Goal: Task Accomplishment & Management: Use online tool/utility

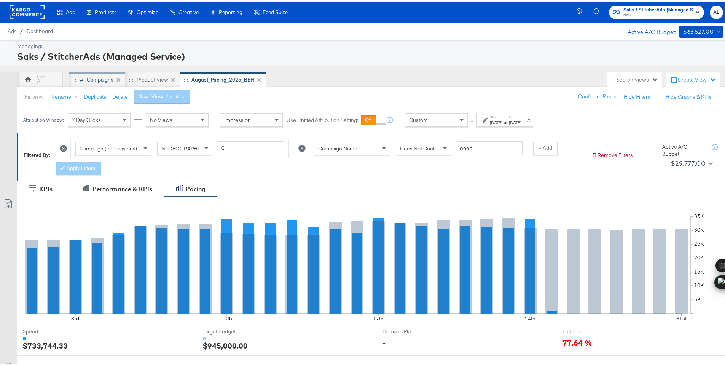
click at [95, 82] on div "All Campaigns" at bounding box center [97, 77] width 57 height 15
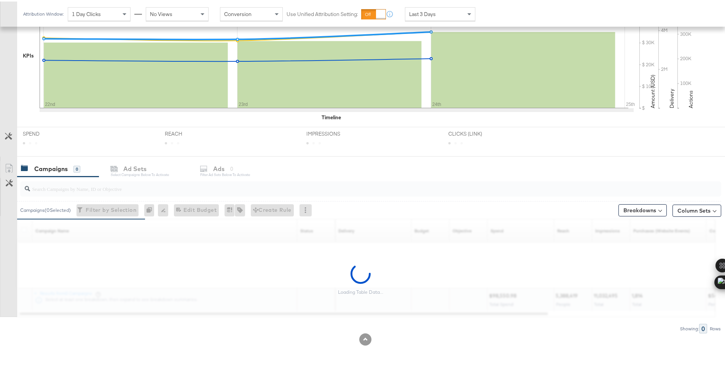
scroll to position [190, 0]
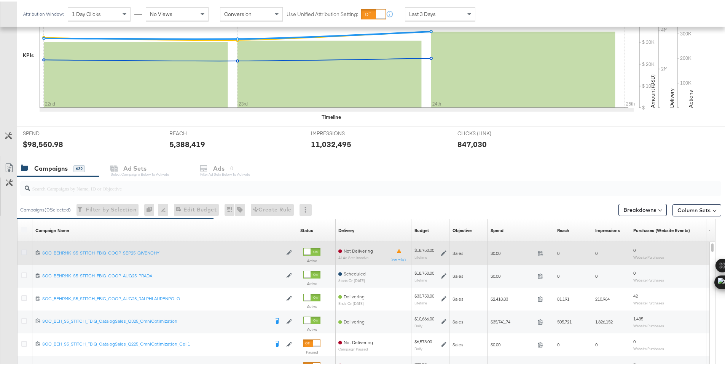
click at [25, 250] on icon at bounding box center [24, 251] width 6 height 6
click at [0, 0] on input "checkbox" at bounding box center [0, 0] width 0 height 0
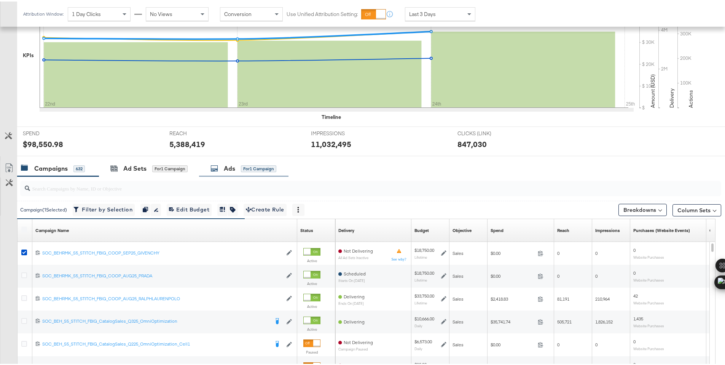
click at [234, 172] on div "Ads for 1 Campaign" at bounding box center [243, 167] width 89 height 16
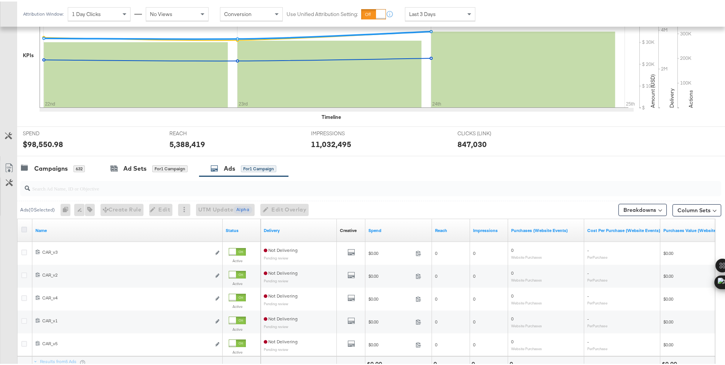
click at [24, 229] on icon at bounding box center [24, 228] width 6 height 6
click at [0, 0] on input "checkbox" at bounding box center [0, 0] width 0 height 0
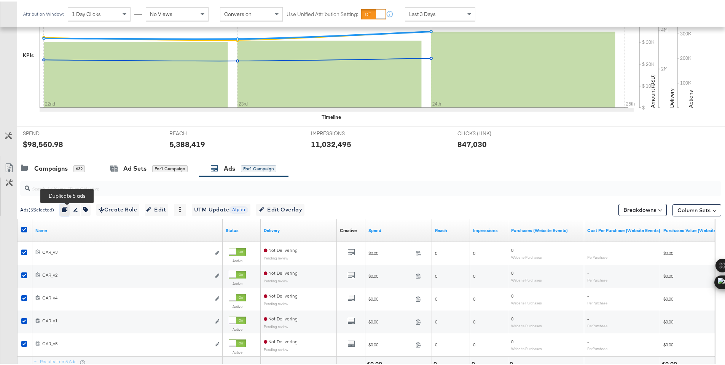
click at [70, 209] on button "button" at bounding box center [65, 208] width 10 height 12
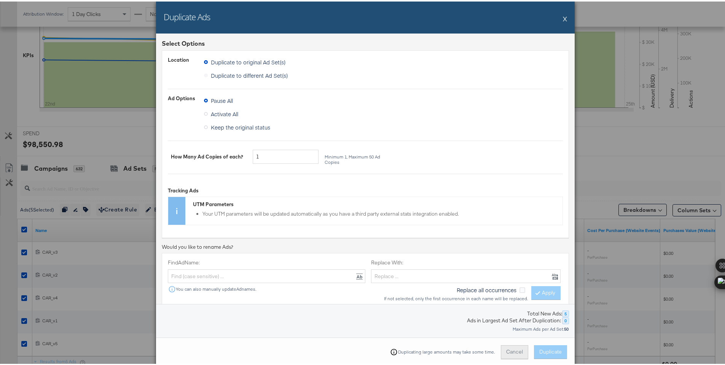
click at [507, 351] on button "Cancel" at bounding box center [514, 350] width 27 height 14
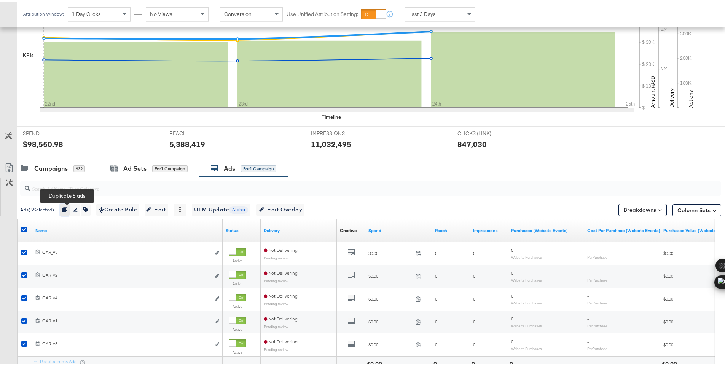
click at [67, 209] on icon "button" at bounding box center [64, 207] width 5 height 5
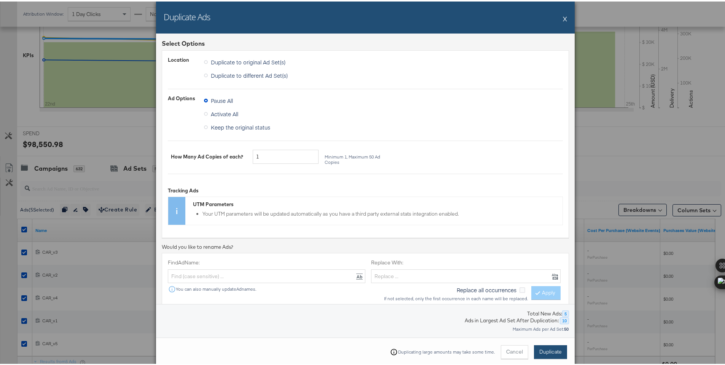
click at [545, 350] on span "Duplicate" at bounding box center [550, 349] width 22 height 7
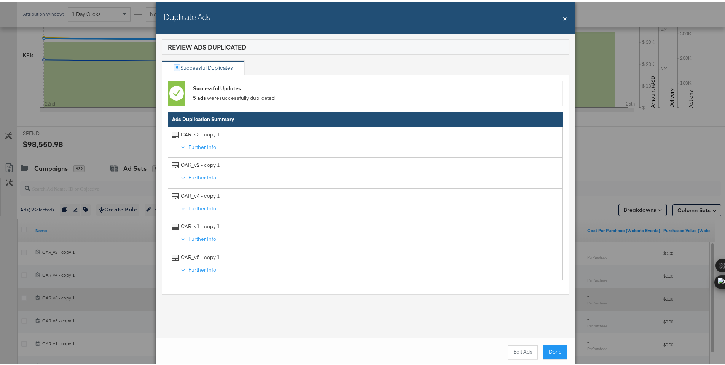
drag, startPoint x: 551, startPoint y: 352, endPoint x: 546, endPoint y: 288, distance: 64.5
click at [550, 352] on button "Done" at bounding box center [556, 350] width 24 height 14
